Goal: Answer question/provide support

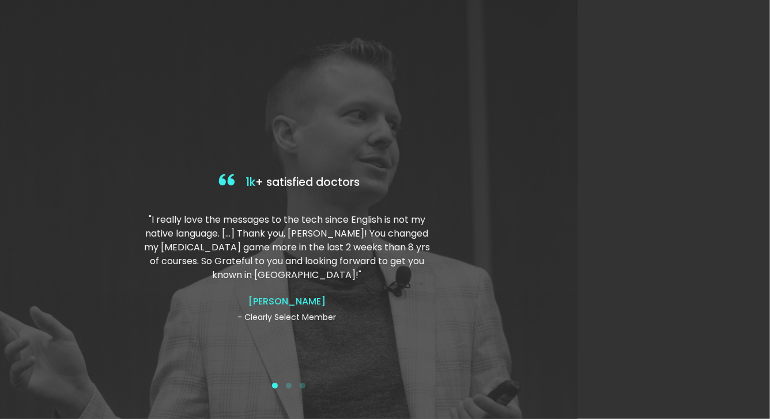
click at [444, 170] on div at bounding box center [288, 209] width 577 height 419
click at [285, 162] on div at bounding box center [288, 209] width 577 height 419
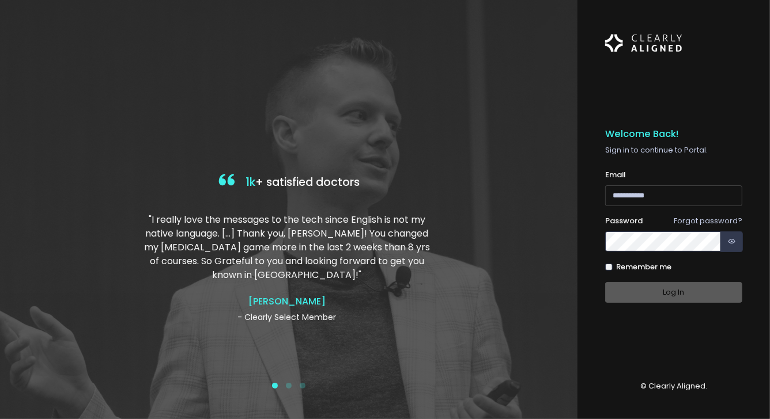
type input "**********"
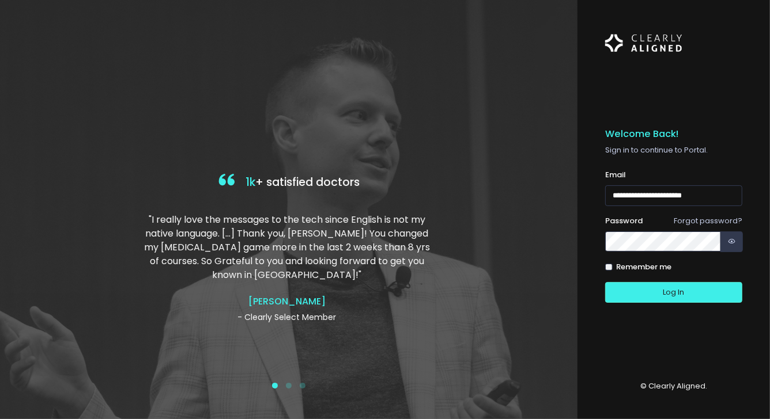
click at [661, 287] on div "Log In" at bounding box center [673, 292] width 137 height 21
click at [657, 292] on button "Log In" at bounding box center [673, 292] width 137 height 21
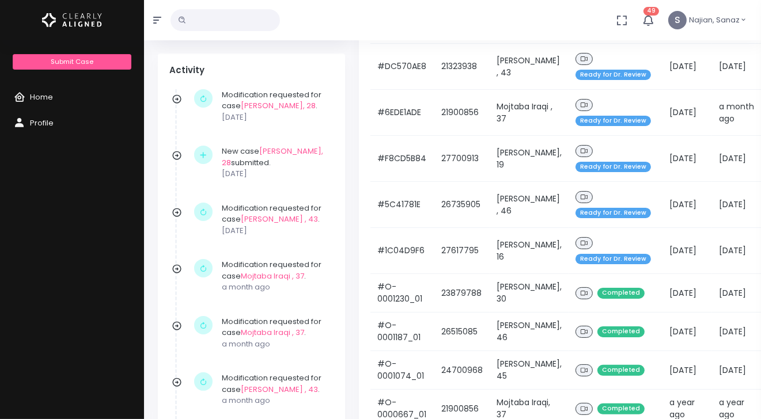
scroll to position [287, 0]
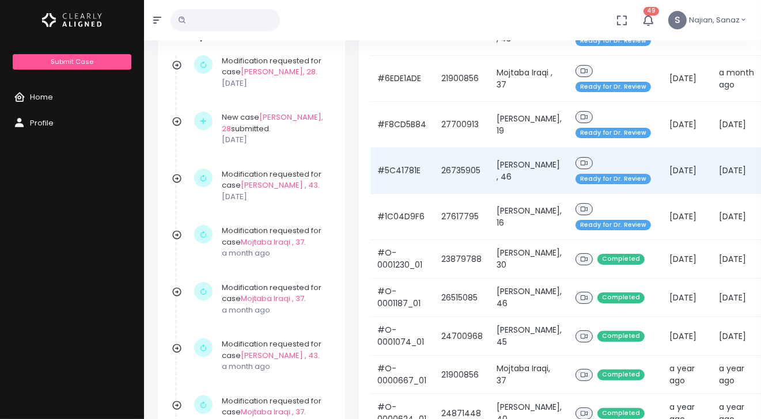
click at [612, 164] on div "Ready for Dr. Review" at bounding box center [616, 171] width 80 height 32
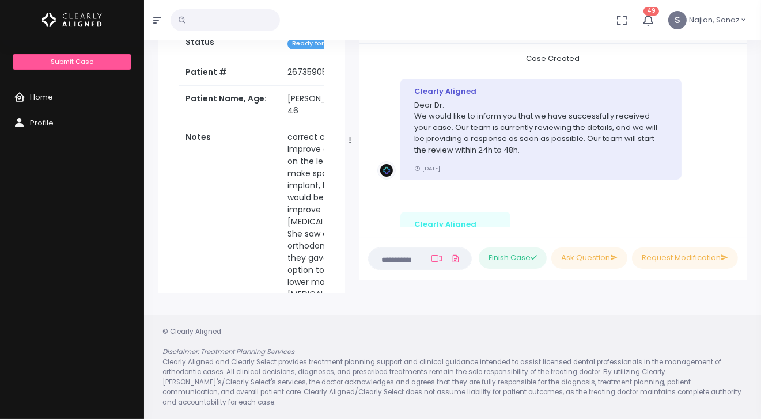
scroll to position [2136, 0]
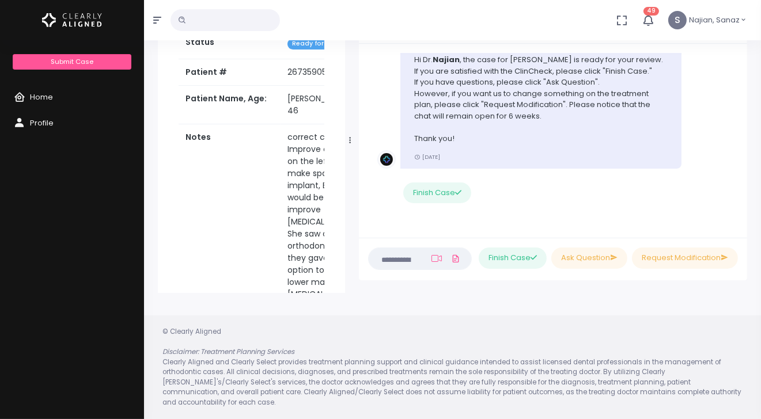
click at [387, 264] on textarea at bounding box center [398, 258] width 44 height 13
click at [399, 263] on textarea at bounding box center [398, 258] width 44 height 13
click at [589, 263] on button "Ask Question" at bounding box center [589, 258] width 76 height 21
click at [553, 232] on div "Case Created Clearly Aligned Dear Dr. We would like to inform you that we have …" at bounding box center [553, 141] width 388 height 194
click at [409, 267] on ul "Please type in your questions here (Obrigatório) Attach Video" at bounding box center [415, 251] width 94 height 36
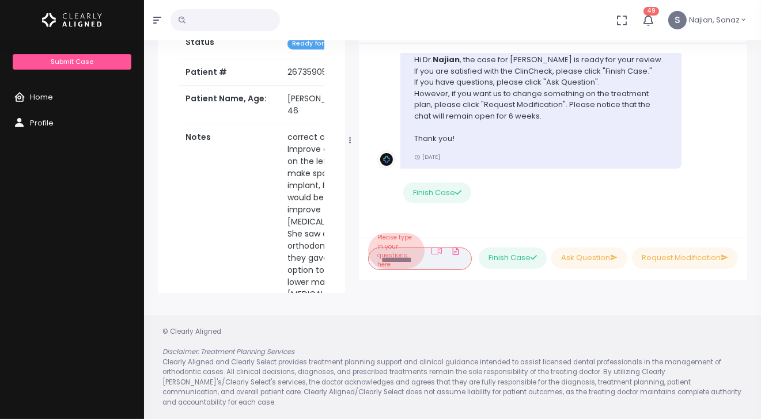
click at [409, 258] on li "Please type in your questions here" at bounding box center [396, 251] width 56 height 36
click at [498, 213] on li "Clearly Aligned Hi Dr. Najian , the case for Donna Peters is ready for your rev…" at bounding box center [553, 127] width 370 height 204
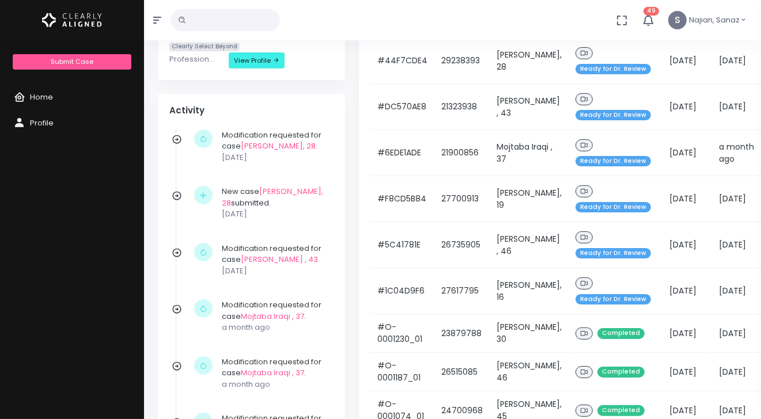
scroll to position [230, 0]
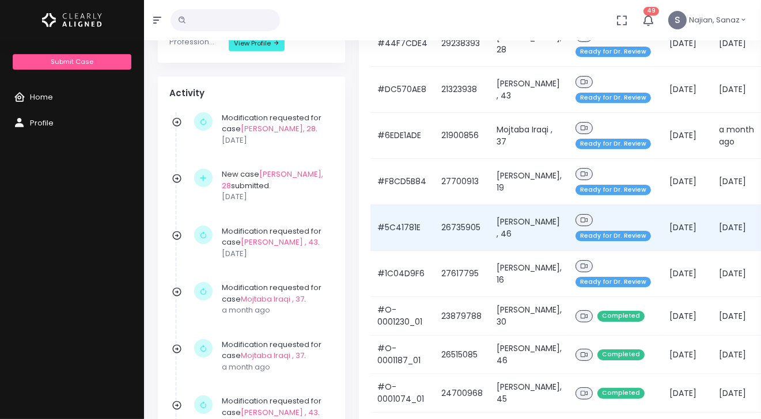
click at [510, 220] on td "Donna Peters , 46" at bounding box center [529, 228] width 79 height 46
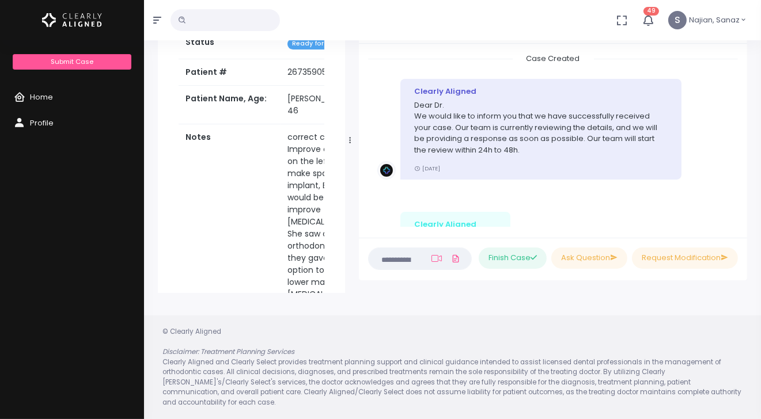
scroll to position [2136, 0]
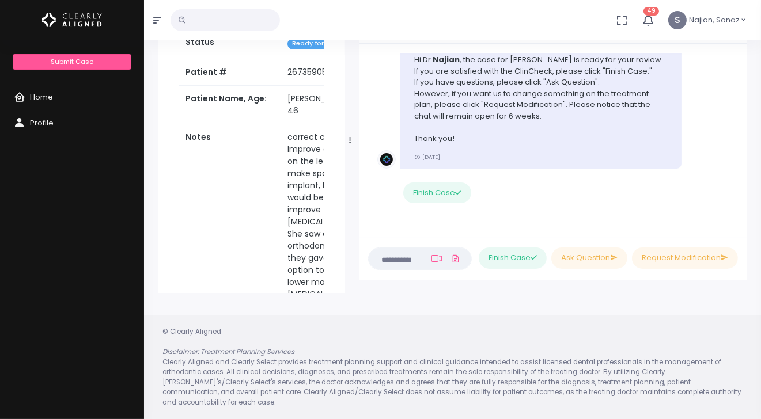
click at [384, 262] on textarea at bounding box center [398, 258] width 44 height 13
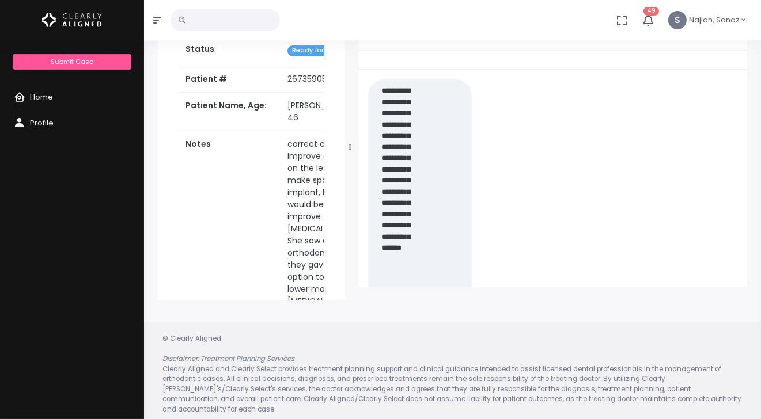
scroll to position [0, 0]
click at [398, 180] on textarea "**********" at bounding box center [396, 199] width 40 height 230
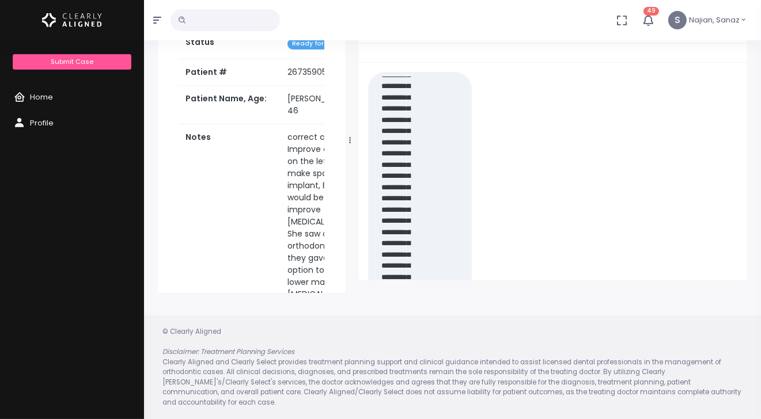
click at [404, 275] on textarea "**********" at bounding box center [396, 192] width 40 height 230
click at [403, 277] on textarea "**********" at bounding box center [396, 192] width 40 height 230
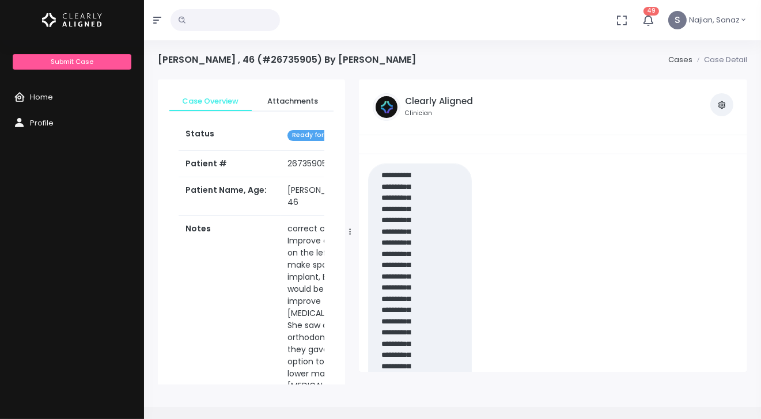
click at [389, 354] on textarea "**********" at bounding box center [396, 283] width 40 height 230
drag, startPoint x: 401, startPoint y: 370, endPoint x: 376, endPoint y: 126, distance: 246.1
click at [376, 126] on div "Clearly Aligned Clinician View Case Attachments View my Profile Case Created Cl…" at bounding box center [553, 226] width 388 height 293
click at [377, 191] on textarea "**********" at bounding box center [396, 283] width 40 height 230
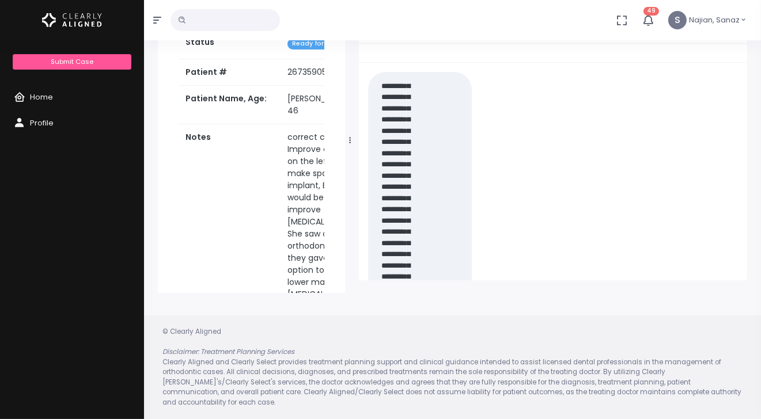
drag, startPoint x: 380, startPoint y: 177, endPoint x: 417, endPoint y: 298, distance: 126.6
click at [417, 298] on div "Donna Peters , 46 (#26735905) By Dr. Najian, Sanaz Cases Case Detail Case Overv…" at bounding box center [452, 164] width 617 height 512
type textarea "**********"
click at [697, 245] on div "Finish Case Ask Question Request Modification" at bounding box center [612, 192] width 266 height 240
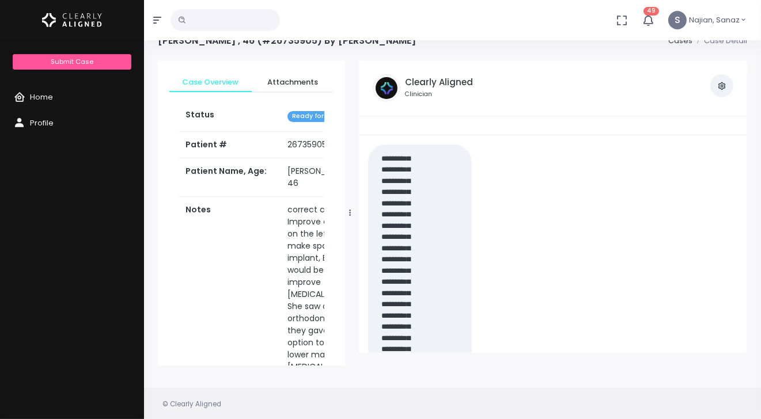
drag, startPoint x: 379, startPoint y: 176, endPoint x: 422, endPoint y: 413, distance: 241.4
click at [422, 413] on div "Donna Peters , 46 (#26735905) By Dr. Najian, Sanaz Cases Case Detail Case Overv…" at bounding box center [452, 237] width 617 height 512
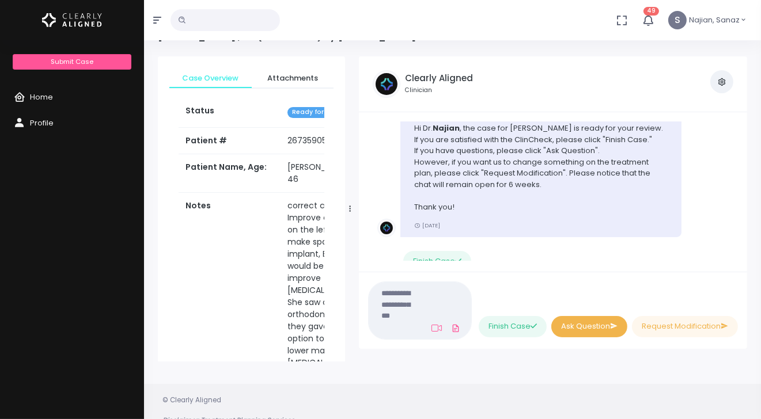
click at [589, 330] on button "Ask Question" at bounding box center [589, 326] width 76 height 21
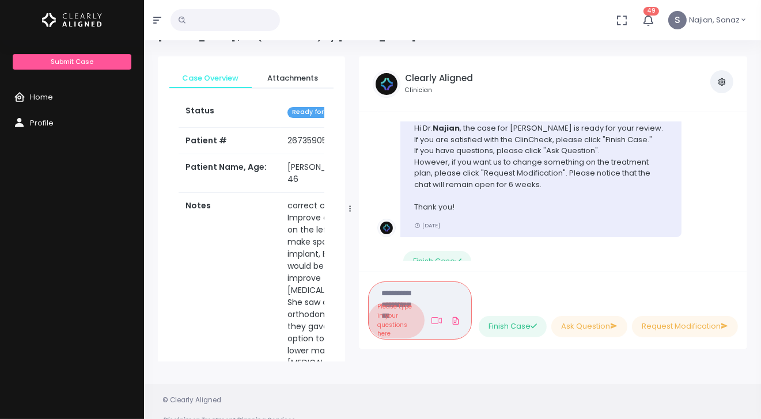
click at [416, 314] on li "Please type in your questions here" at bounding box center [396, 320] width 56 height 36
click at [397, 316] on li "Please type in your questions here" at bounding box center [396, 320] width 56 height 36
click at [402, 287] on textarea at bounding box center [396, 310] width 40 height 48
paste textarea "**********"
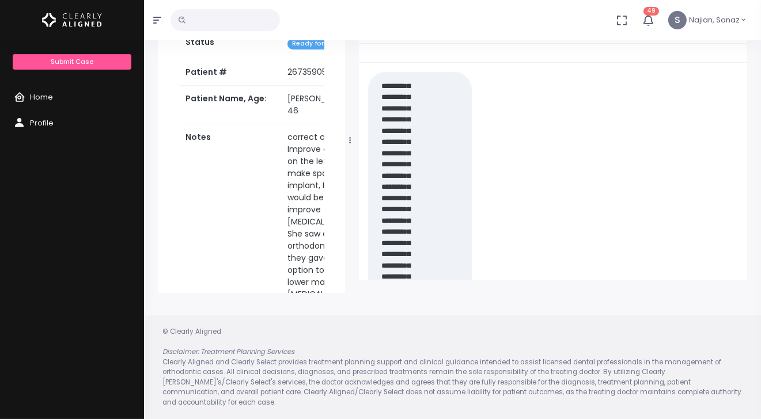
type textarea "**********"
click at [541, 206] on div "Finish Case Ask Question Request Modification" at bounding box center [612, 192] width 266 height 240
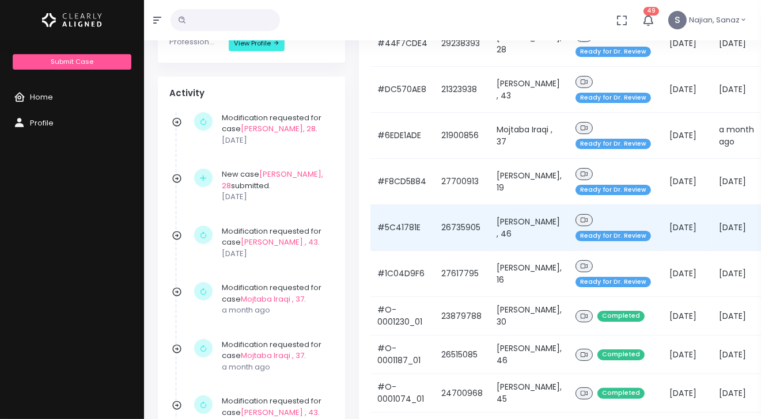
click at [507, 223] on td "Donna Peters , 46" at bounding box center [529, 228] width 79 height 46
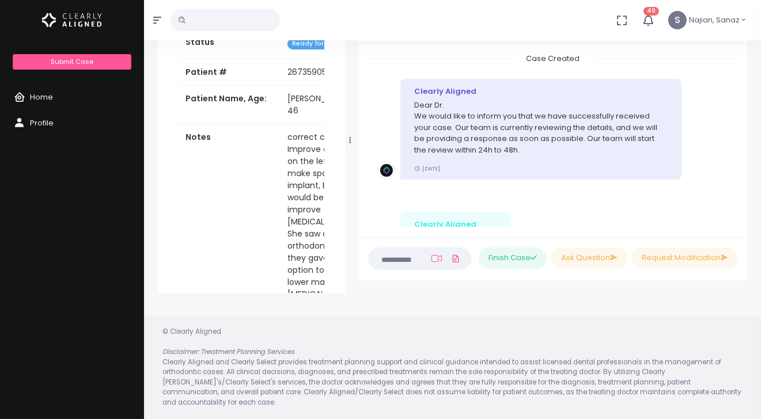
scroll to position [2136, 0]
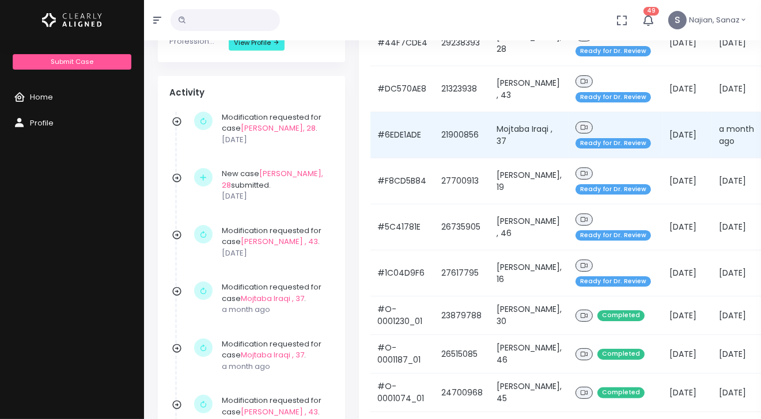
scroll to position [287, 0]
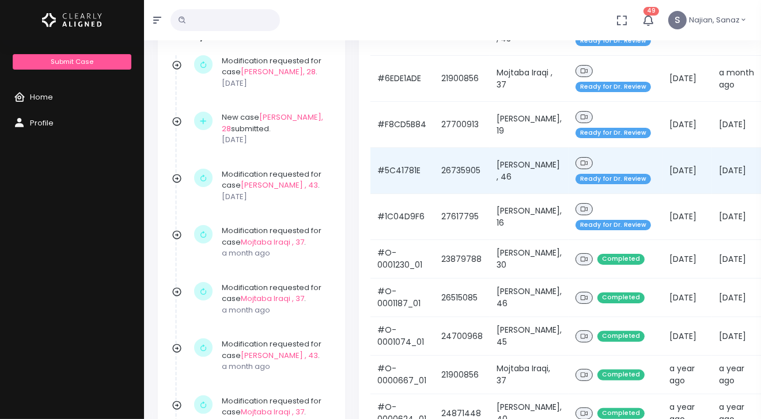
click at [589, 161] on div "Ready for Dr. Review" at bounding box center [616, 171] width 80 height 32
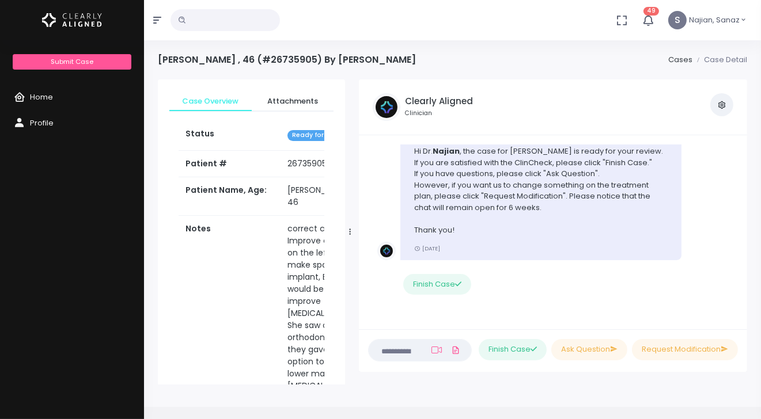
click at [307, 132] on span "Ready for Dr. Review" at bounding box center [324, 135] width 75 height 11
click at [299, 94] on link "Attachments" at bounding box center [293, 101] width 82 height 21
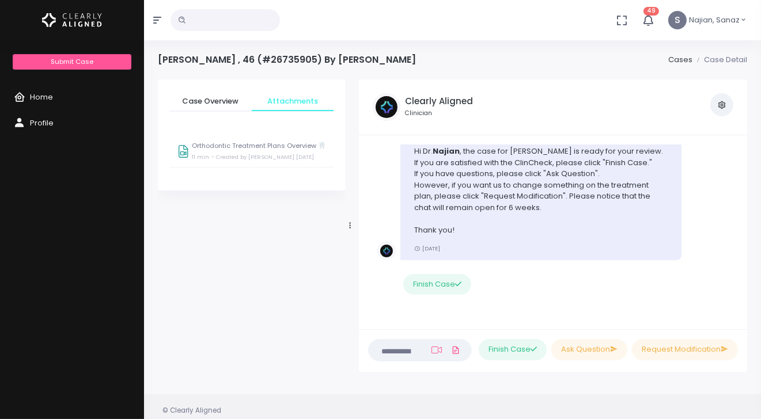
click at [258, 150] on div "Orthodontic Treatment Plans Overview 🦷 11 min - Created by Harfield, Leagh 4 mo…" at bounding box center [259, 153] width 134 height 22
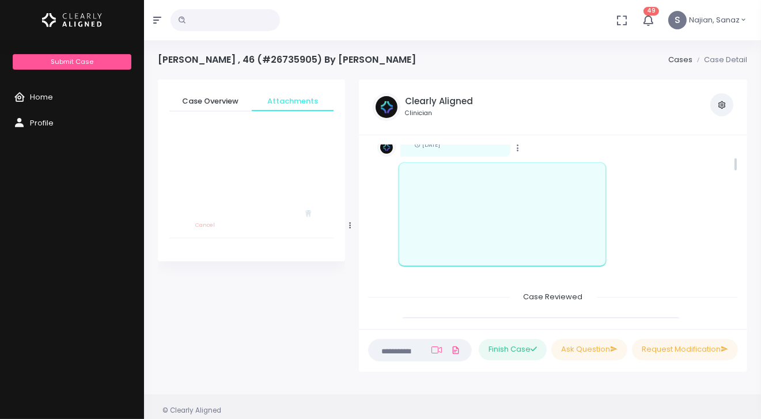
scroll to position [172, 0]
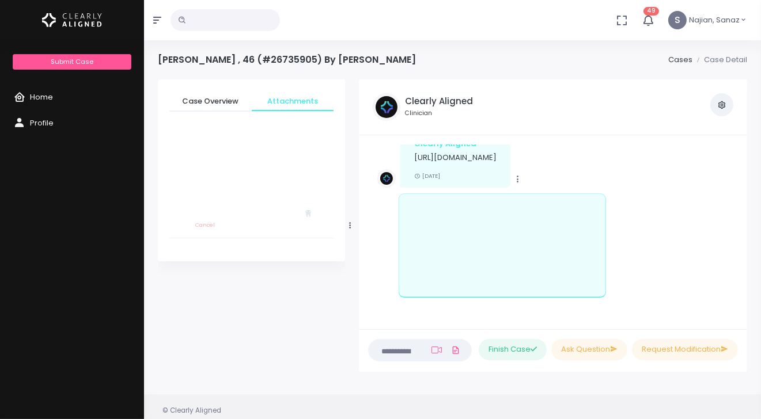
click at [38, 96] on span "Home" at bounding box center [41, 97] width 23 height 11
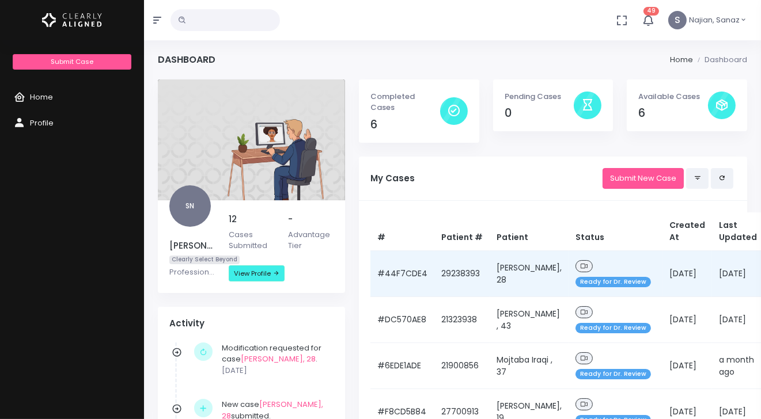
click at [593, 277] on span "Ready for Dr. Review" at bounding box center [613, 282] width 75 height 11
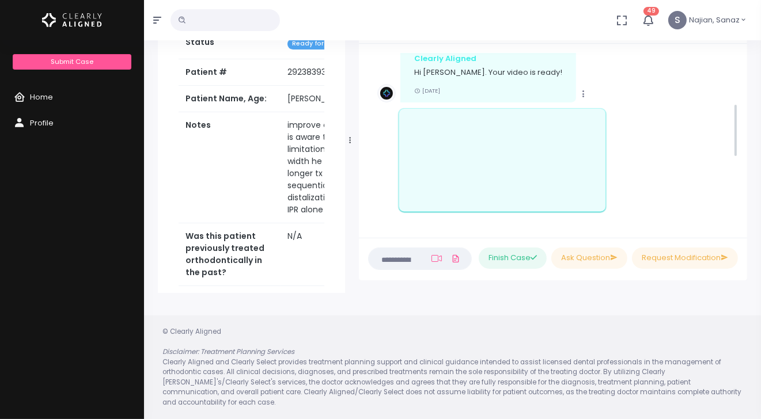
scroll to position [165, 0]
